Goal: Task Accomplishment & Management: Complete application form

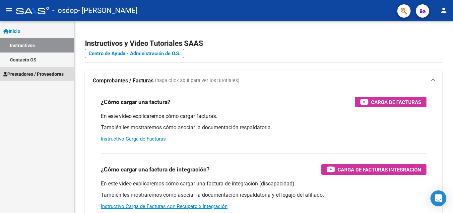
click at [58, 74] on span "Prestadores / Proveedores" at bounding box center [33, 73] width 60 height 7
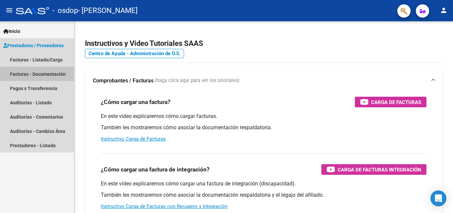
click at [58, 74] on link "Facturas - Documentación" at bounding box center [37, 74] width 74 height 14
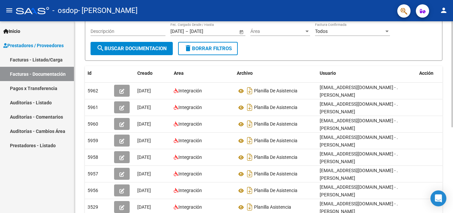
scroll to position [74, 0]
click at [453, 155] on div at bounding box center [452, 116] width 2 height 106
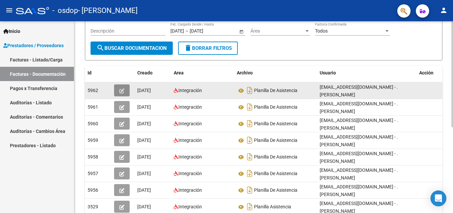
click at [121, 89] on icon "button" at bounding box center [121, 90] width 5 height 5
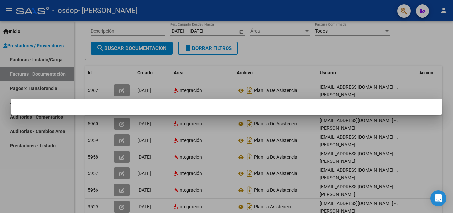
click at [155, 89] on div at bounding box center [226, 106] width 453 height 213
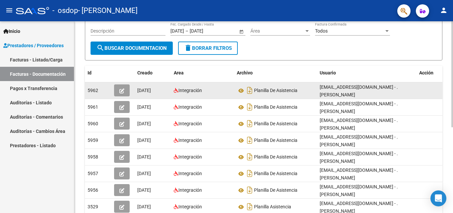
click at [213, 90] on div "Integración" at bounding box center [203, 91] width 58 height 8
click at [238, 91] on icon at bounding box center [241, 91] width 9 height 8
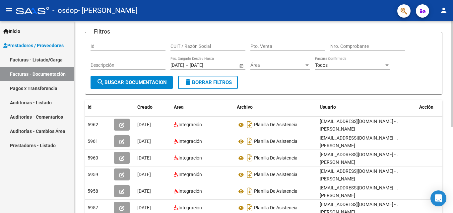
scroll to position [40, 0]
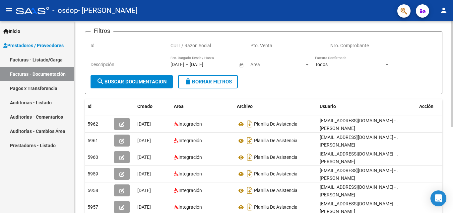
click at [452, 80] on div at bounding box center [452, 97] width 2 height 106
click at [347, 45] on input "Nro. Comprobante" at bounding box center [367, 46] width 75 height 6
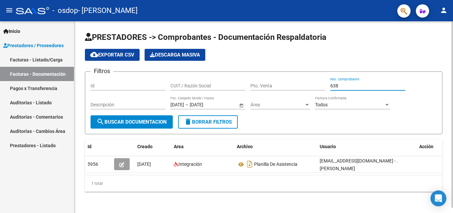
scroll to position [5, 0]
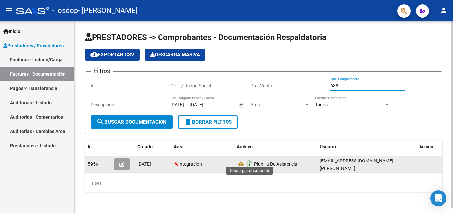
type input "638"
click at [251, 158] on icon "Descargar documento" at bounding box center [249, 163] width 9 height 11
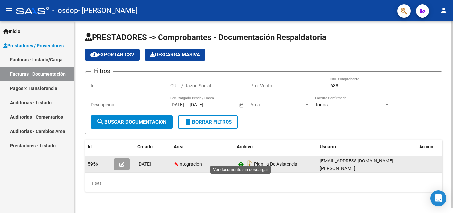
click at [240, 160] on icon at bounding box center [241, 164] width 9 height 8
click at [311, 160] on div "Planilla De Asistencia" at bounding box center [276, 163] width 78 height 11
click at [125, 160] on button "button" at bounding box center [122, 164] width 16 height 12
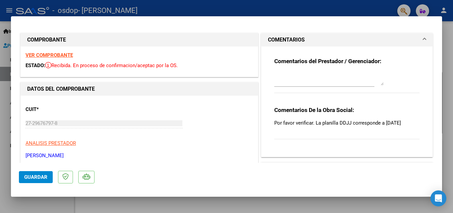
click at [451, 81] on div at bounding box center [226, 106] width 453 height 213
type input "$ 0,00"
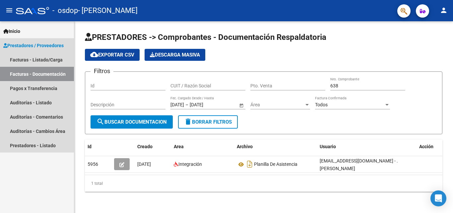
click at [38, 74] on link "Facturas - Documentación" at bounding box center [37, 74] width 74 height 14
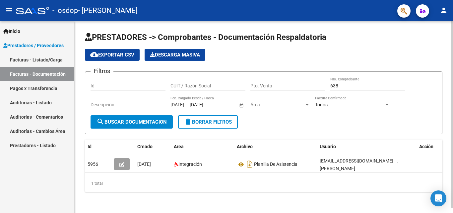
click at [453, 94] on div at bounding box center [452, 114] width 2 height 186
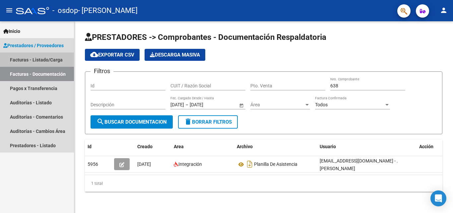
click at [45, 55] on link "Facturas - Listado/Carga" at bounding box center [37, 59] width 74 height 14
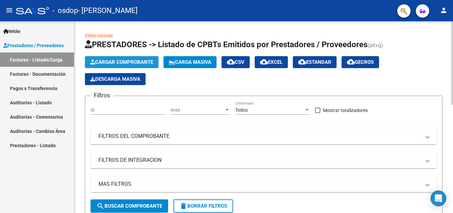
click at [136, 61] on span "Cargar Comprobante" at bounding box center [121, 62] width 63 height 6
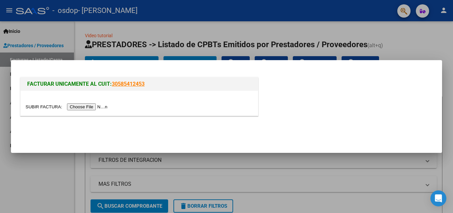
click at [428, 46] on div at bounding box center [226, 106] width 453 height 213
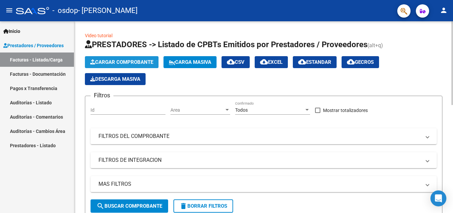
click at [122, 61] on span "Cargar Comprobante" at bounding box center [121, 62] width 63 height 6
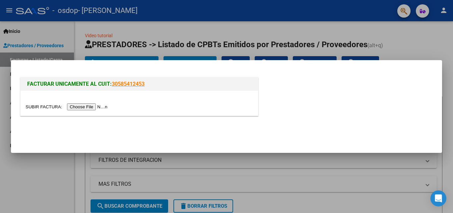
click at [91, 109] on input "file" at bounding box center [68, 106] width 84 height 7
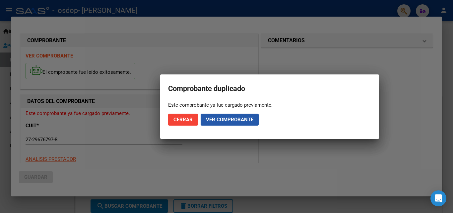
click at [224, 119] on span "Ver comprobante" at bounding box center [229, 119] width 47 height 6
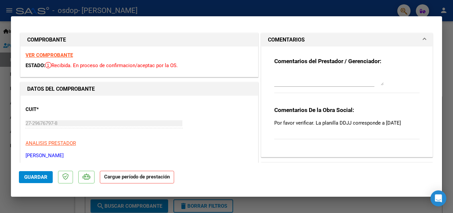
click at [371, 42] on mat-panel-title "COMENTARIOS" at bounding box center [343, 40] width 150 height 8
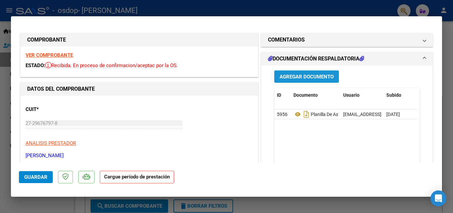
click at [317, 74] on span "Agregar Documento" at bounding box center [307, 77] width 54 height 6
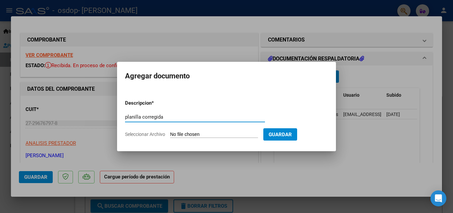
type input "planilla corregida"
click at [223, 133] on input "Seleccionar Archivo" at bounding box center [214, 134] width 88 height 6
type input "C:\fakepath\Comparto 'oli9' contigo.pdf"
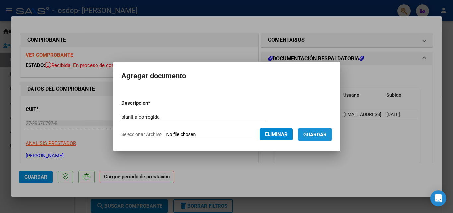
click at [327, 133] on span "Guardar" at bounding box center [314, 134] width 23 height 6
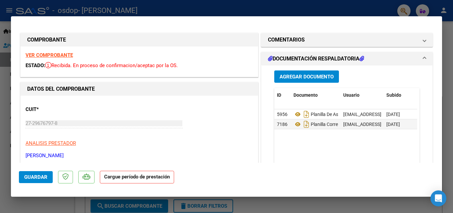
click at [64, 55] on strong "VER COMPROBANTE" at bounding box center [49, 55] width 47 height 6
click at [33, 179] on span "Guardar" at bounding box center [35, 177] width 23 height 6
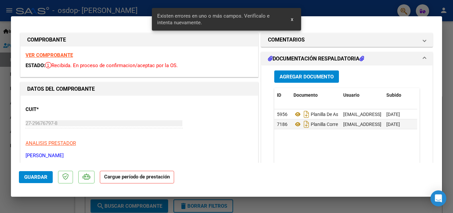
scroll to position [130, 0]
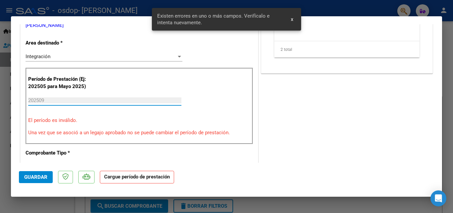
click at [68, 100] on input "202509" at bounding box center [104, 100] width 153 height 6
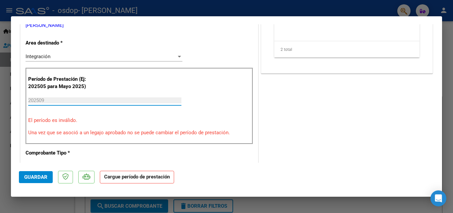
click at [68, 100] on input "202509" at bounding box center [104, 100] width 153 height 6
click at [29, 177] on span "Guardar" at bounding box center [35, 177] width 23 height 6
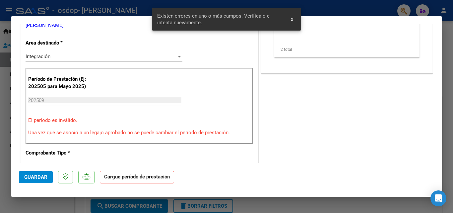
click at [292, 21] on span "x" at bounding box center [292, 19] width 2 height 6
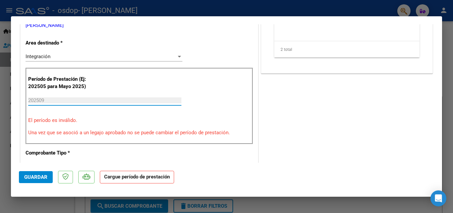
click at [63, 101] on input "202509" at bounding box center [104, 100] width 153 height 6
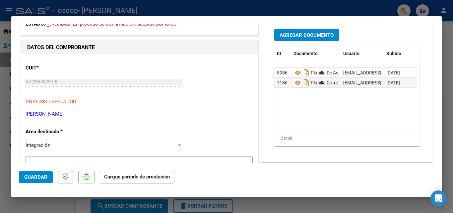
scroll to position [38, 0]
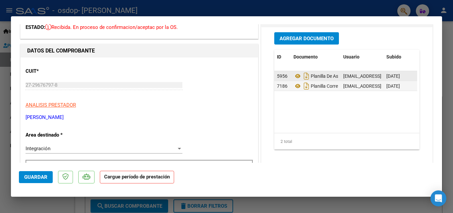
click at [384, 75] on datatable-body-cell "[DATE]" at bounding box center [400, 76] width 33 height 10
drag, startPoint x: 317, startPoint y: 75, endPoint x: 192, endPoint y: 106, distance: 128.8
click at [192, 106] on p "ANALISIS PRESTADOR" at bounding box center [139, 105] width 227 height 8
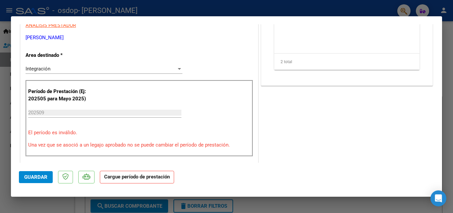
scroll to position [108, 0]
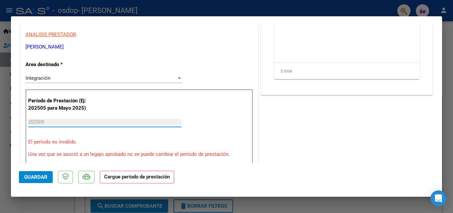
click at [76, 123] on input "202509" at bounding box center [104, 122] width 153 height 6
click at [37, 175] on span "Guardar" at bounding box center [35, 177] width 23 height 6
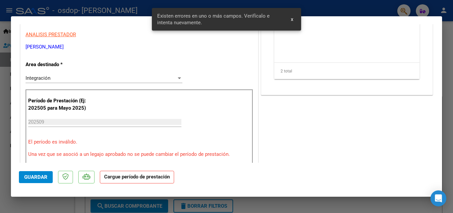
scroll to position [130, 0]
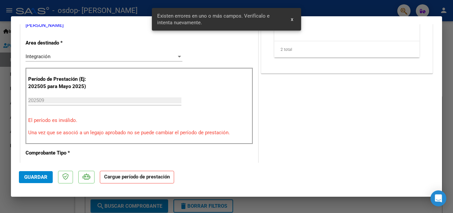
click at [37, 175] on span "Guardar" at bounding box center [35, 177] width 23 height 6
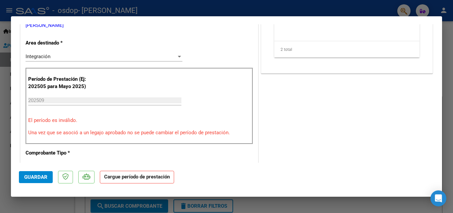
scroll to position [0, 0]
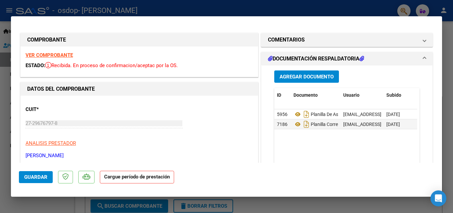
click at [320, 58] on h1 "DOCUMENTACIÓN RESPALDATORIA" at bounding box center [316, 59] width 96 height 8
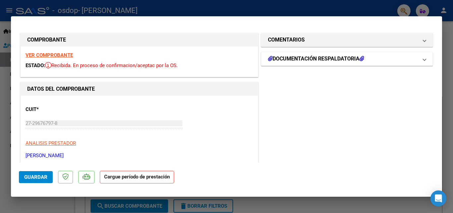
click at [320, 58] on h1 "DOCUMENTACIÓN RESPALDATORIA" at bounding box center [316, 59] width 96 height 8
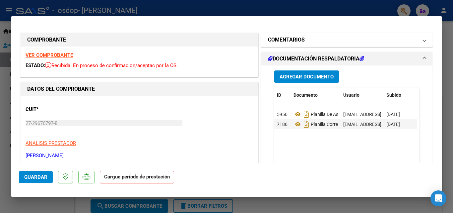
click at [333, 38] on mat-panel-title "COMENTARIOS" at bounding box center [343, 40] width 150 height 8
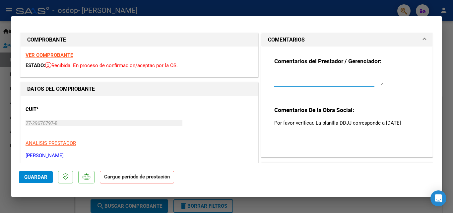
click at [322, 84] on textarea at bounding box center [328, 78] width 109 height 13
type textarea "no me permite el sistema de uds cambiar ni agregar planillas"
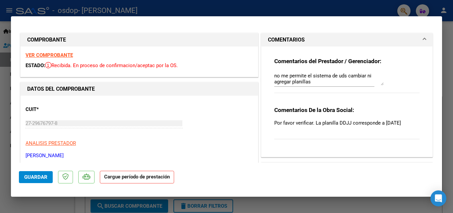
click at [431, 83] on mat-dialog-content "COMPROBANTE VER COMPROBANTE ESTADO: Recibida. En proceso de confirmacion/acepta…" at bounding box center [226, 93] width 431 height 138
click at [413, 42] on span "COMENTARIOS" at bounding box center [345, 40] width 155 height 8
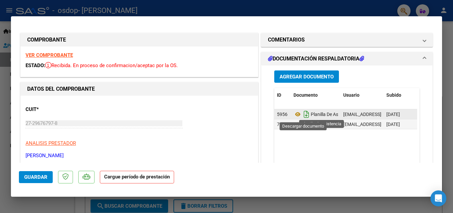
click at [302, 113] on icon "Descargar documento" at bounding box center [306, 114] width 9 height 11
click at [294, 114] on icon at bounding box center [297, 114] width 9 height 8
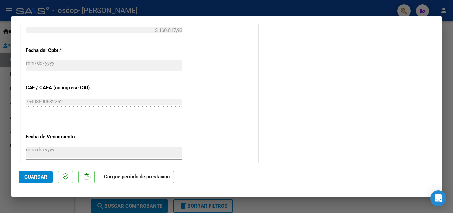
scroll to position [378, 0]
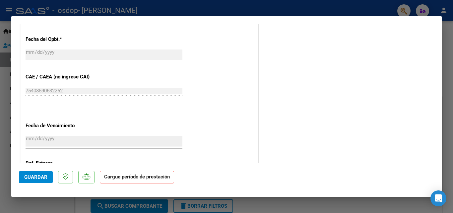
click at [436, 133] on mat-dialog-content "COMPROBANTE VER COMPROBANTE ESTADO: Recibida. En proceso de confirmacion/acepta…" at bounding box center [226, 93] width 431 height 138
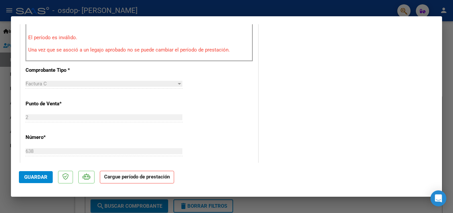
scroll to position [396, 0]
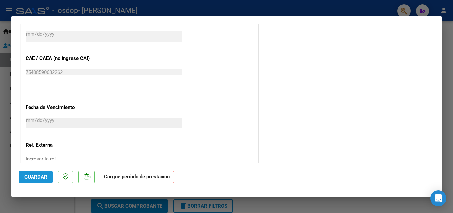
click at [42, 173] on button "Guardar" at bounding box center [36, 177] width 34 height 12
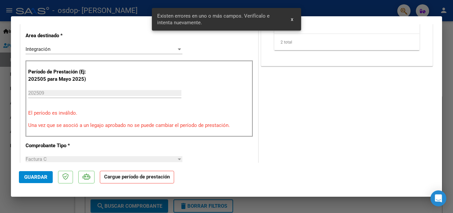
scroll to position [130, 0]
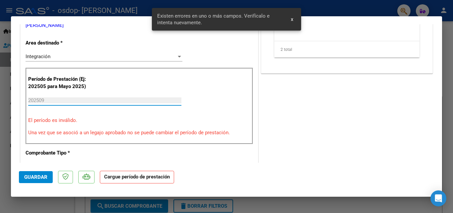
click at [49, 99] on input "202509" at bounding box center [104, 100] width 153 height 6
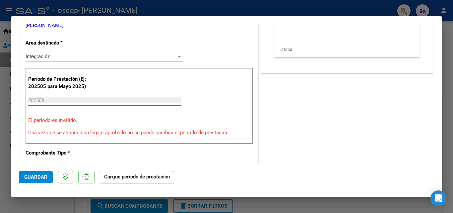
click at [373, 105] on div "COMENTARIOS Comentarios del Prestador / Gerenciador: no me permite el sistema d…" at bounding box center [347, 189] width 174 height 574
click at [442, 81] on div at bounding box center [226, 106] width 453 height 213
type input "$ 0,00"
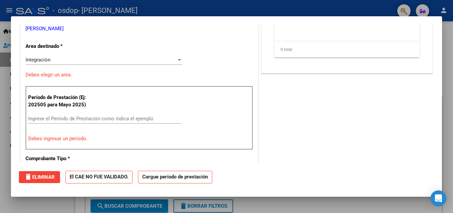
scroll to position [133, 0]
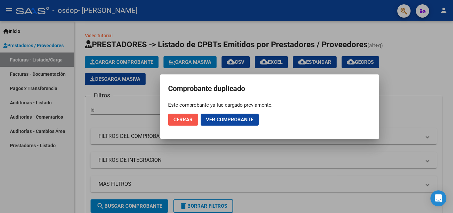
click at [185, 115] on button "Cerrar" at bounding box center [183, 119] width 30 height 12
